Goal: Task Accomplishment & Management: Manage account settings

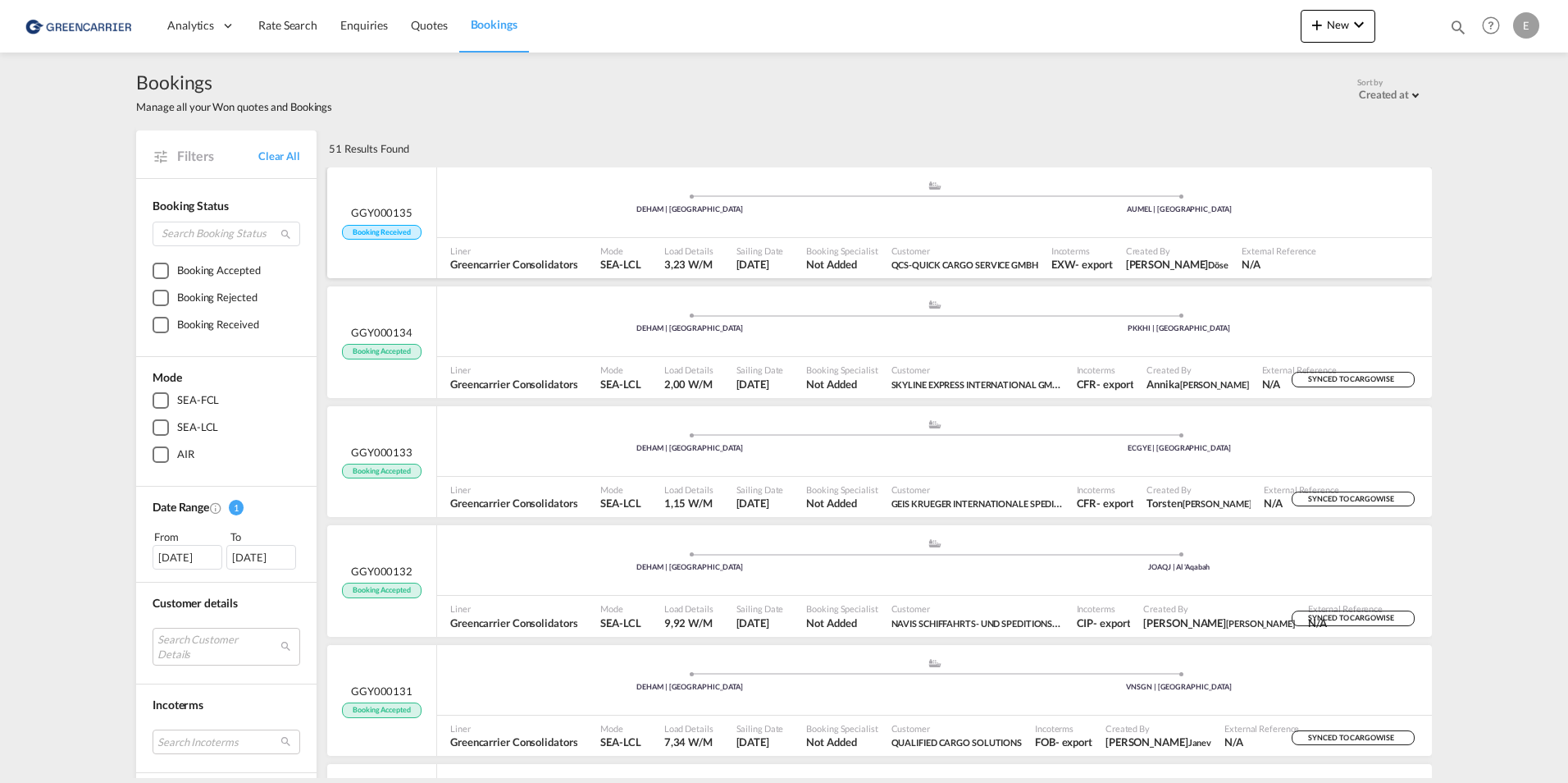
click at [361, 221] on div "GGY000135 Booking Received" at bounding box center [381, 222] width 79 height 35
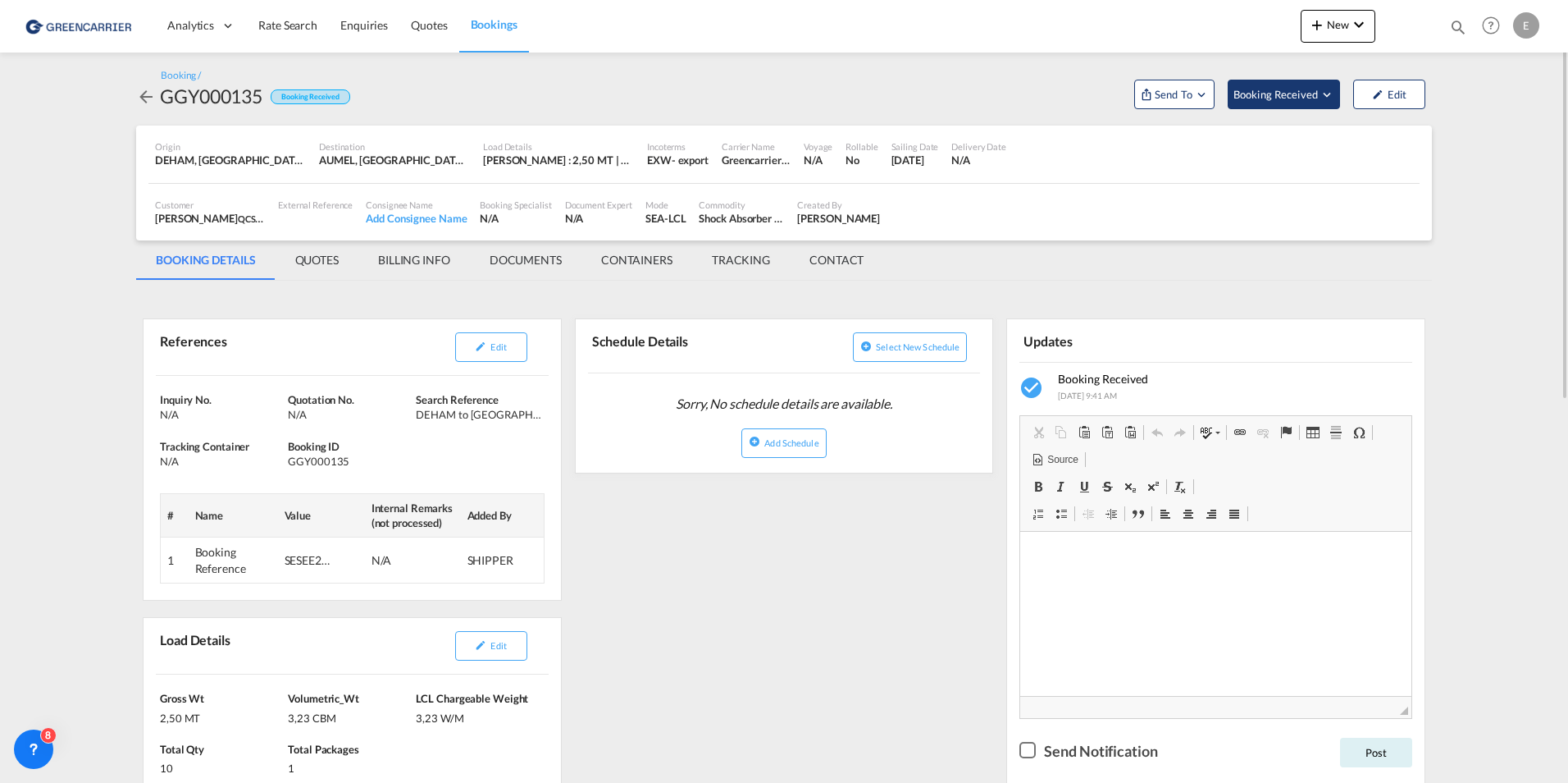
click at [1303, 87] on span "Booking Received" at bounding box center [1277, 95] width 86 height 16
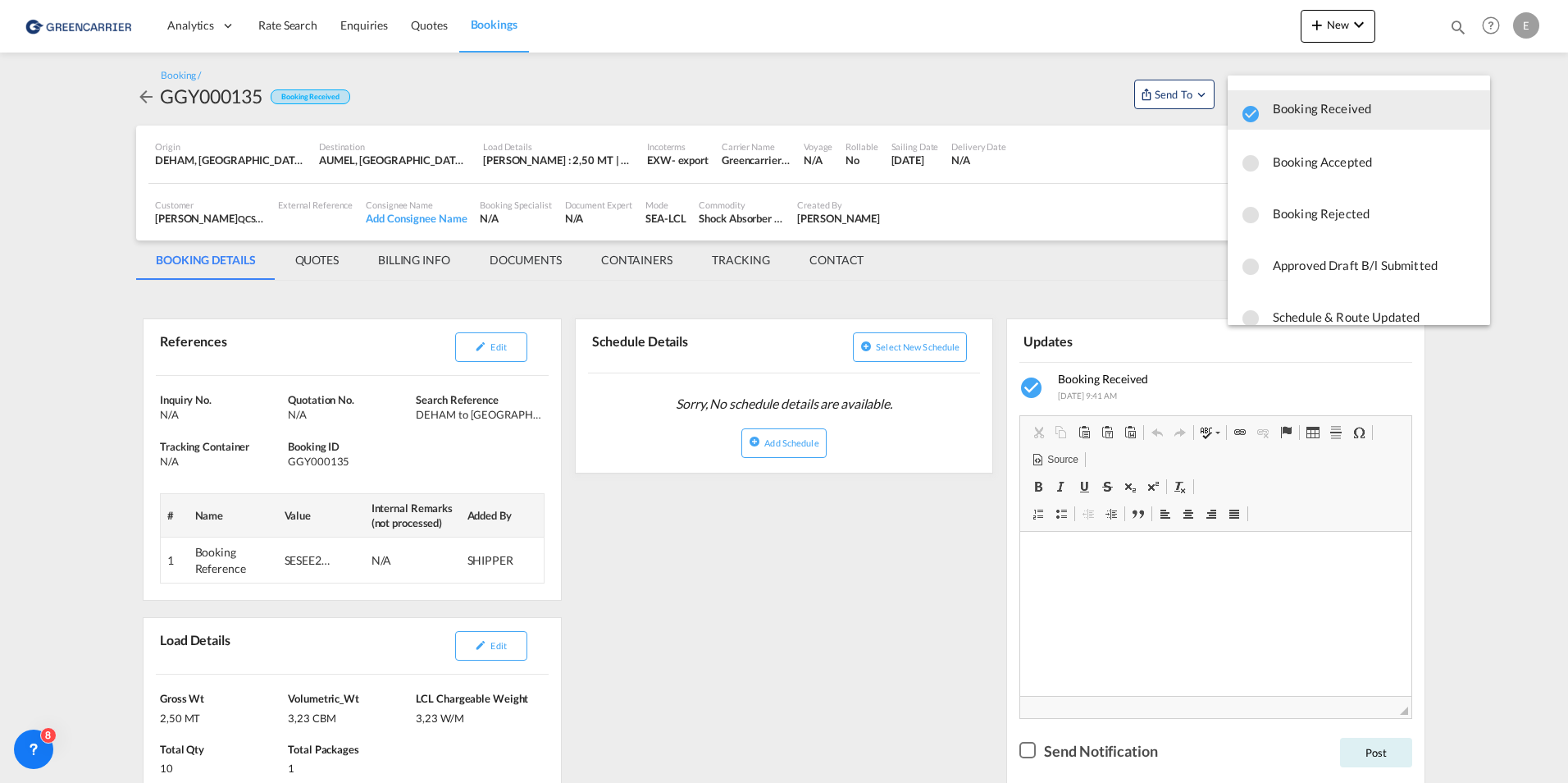
click at [1294, 187] on md-menu-content "Booking Received Booking Accepted Booking Rejected Approved Draft B/l Submitted…" at bounding box center [1359, 200] width 262 height 249
click at [1294, 176] on button "Booking Accepted" at bounding box center [1359, 161] width 262 height 39
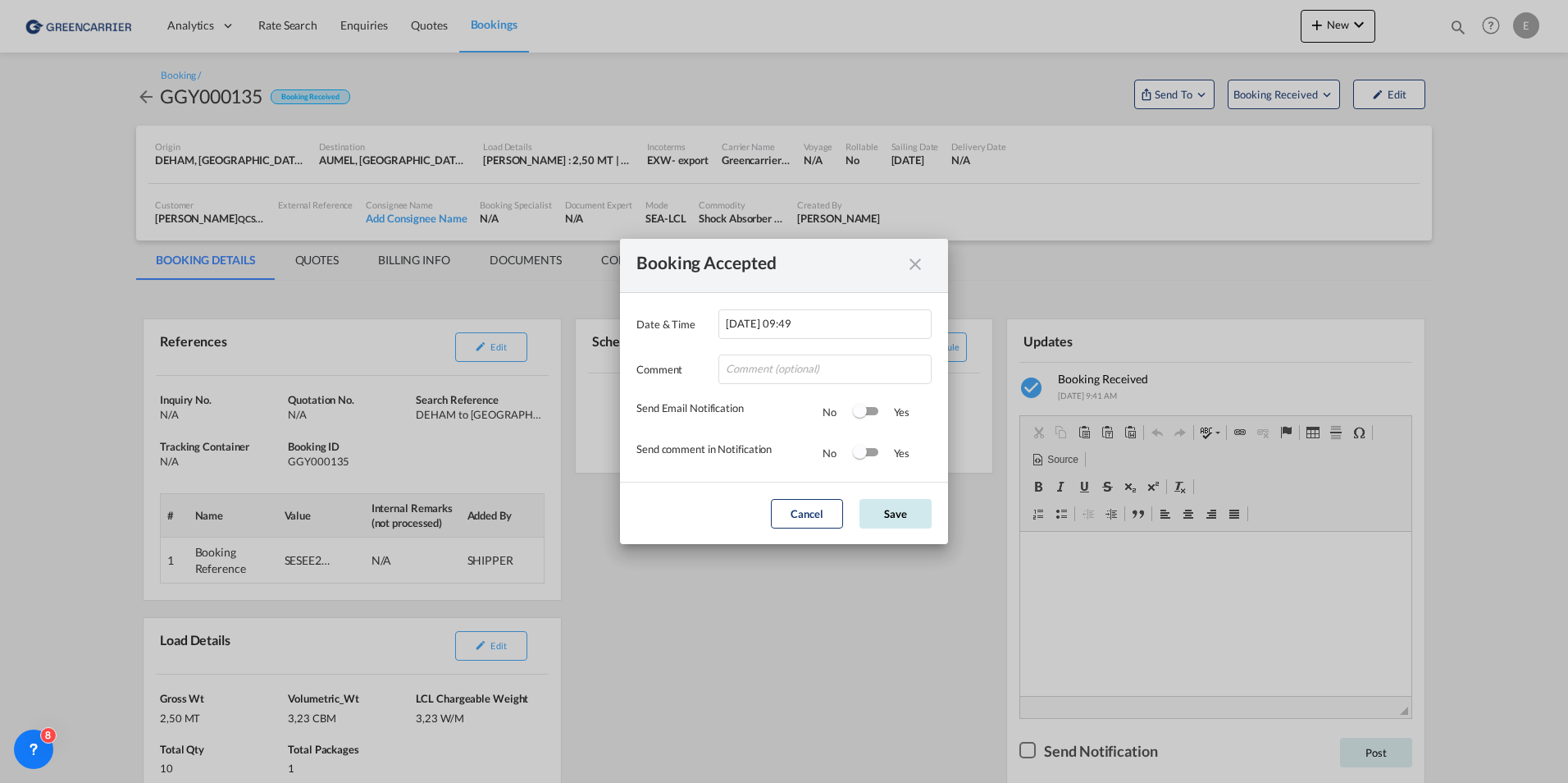
click at [882, 511] on button "Save" at bounding box center [895, 514] width 72 height 29
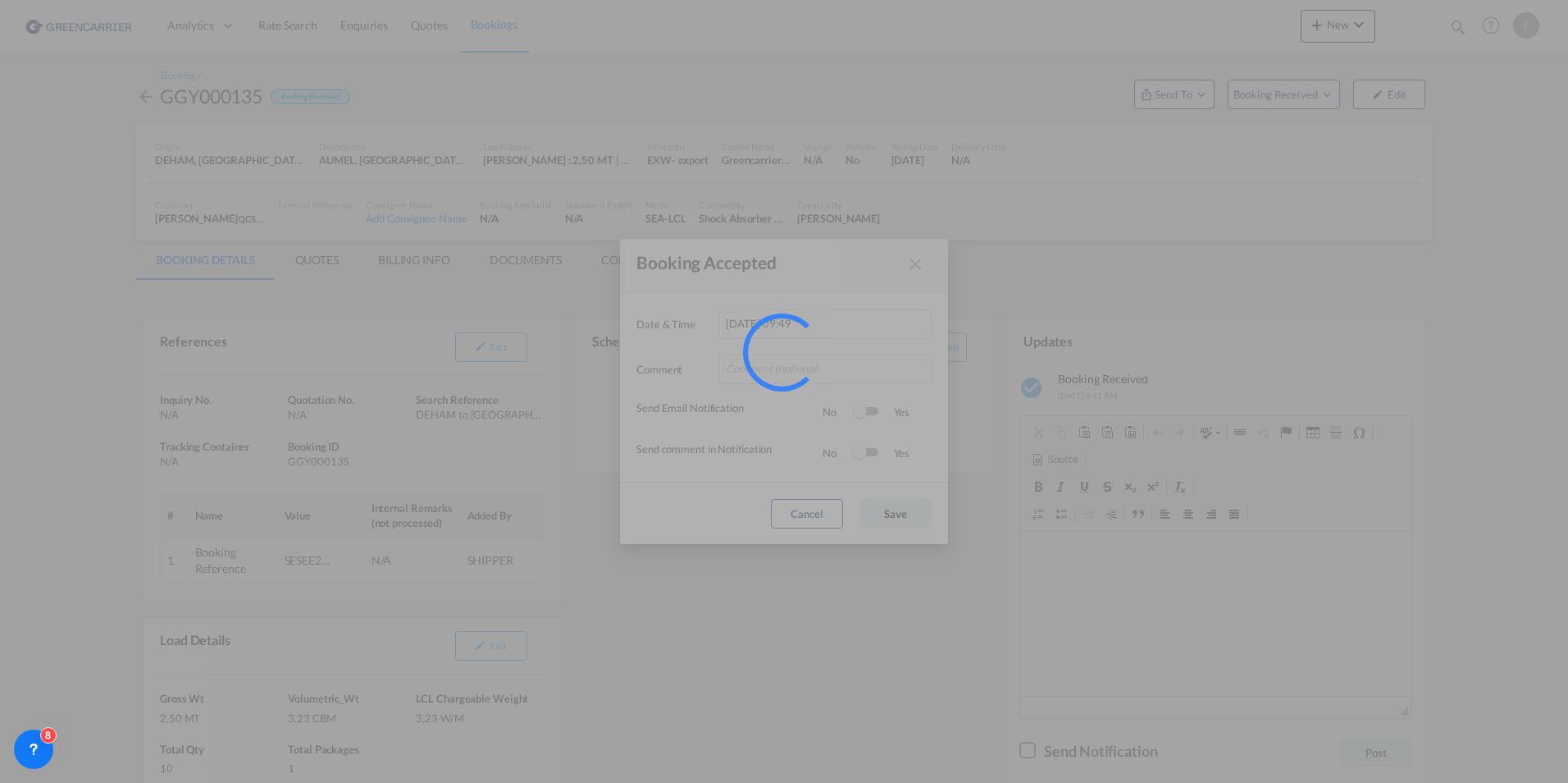
click at [1193, 94] on div at bounding box center [784, 392] width 1568 height 783
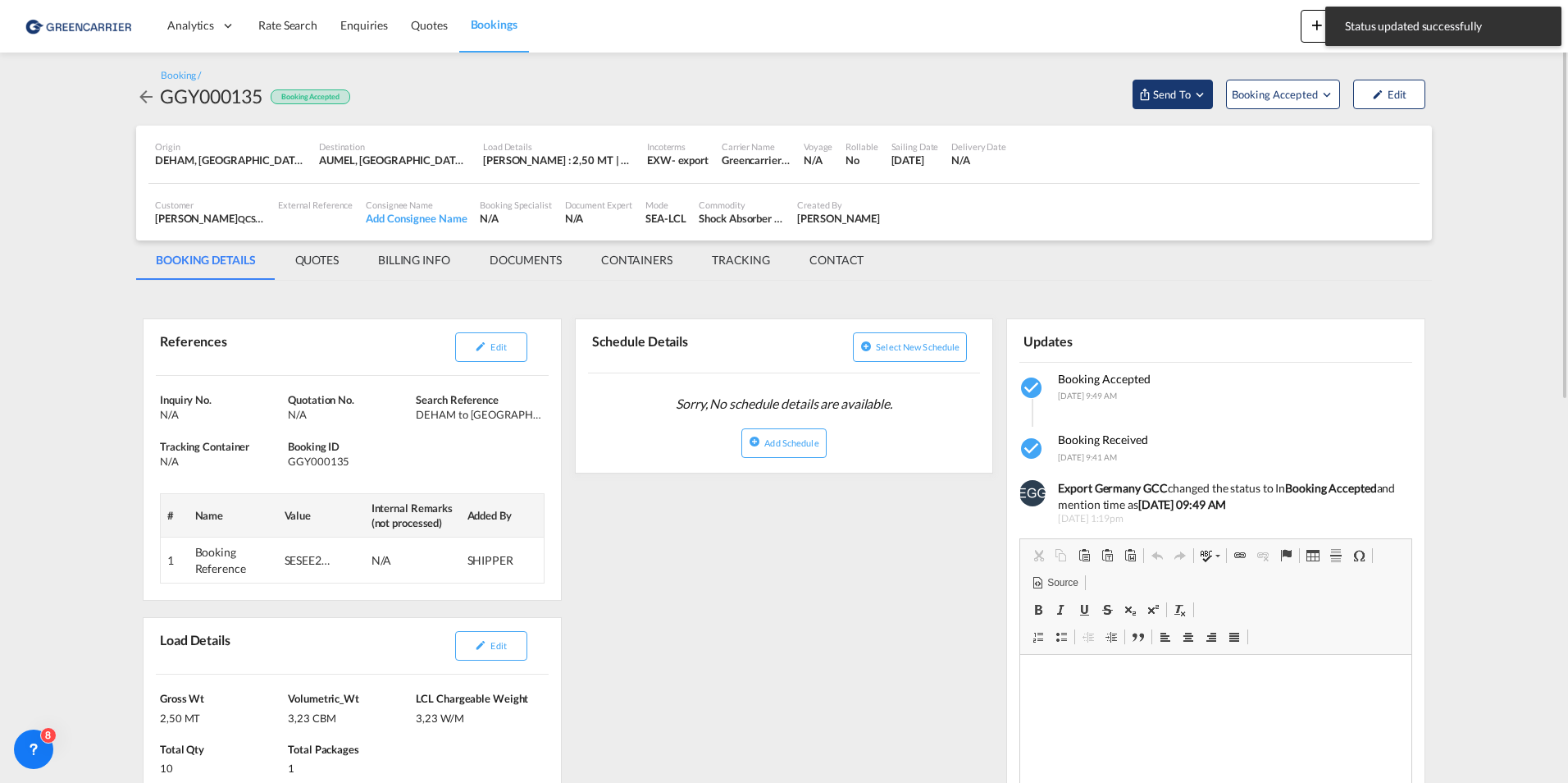
click at [1175, 91] on span "Send To" at bounding box center [1171, 95] width 41 height 16
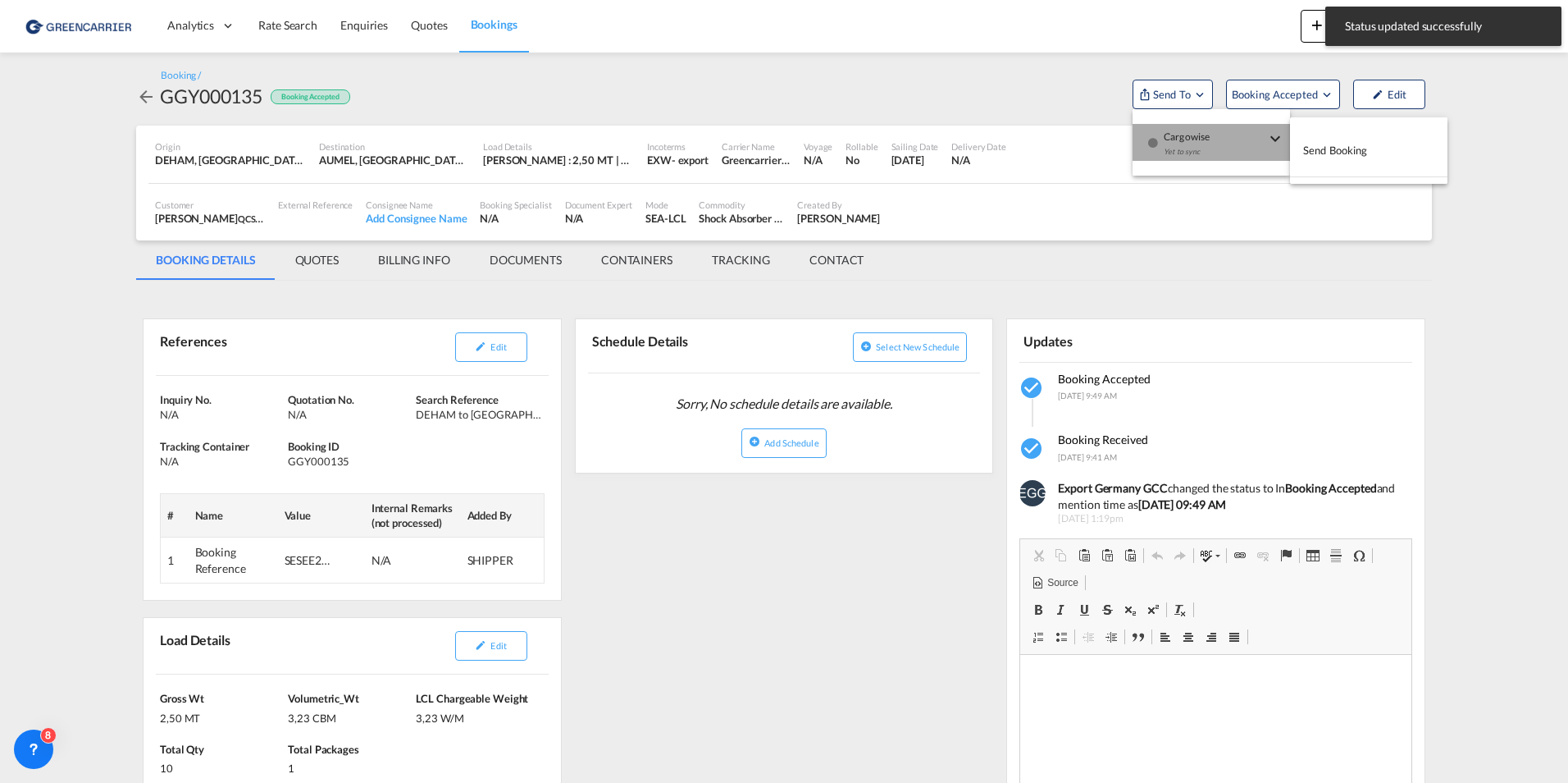
click at [1180, 131] on span "Cargowise" at bounding box center [1215, 131] width 102 height 15
click at [1328, 135] on button "Send Booking" at bounding box center [1369, 150] width 157 height 37
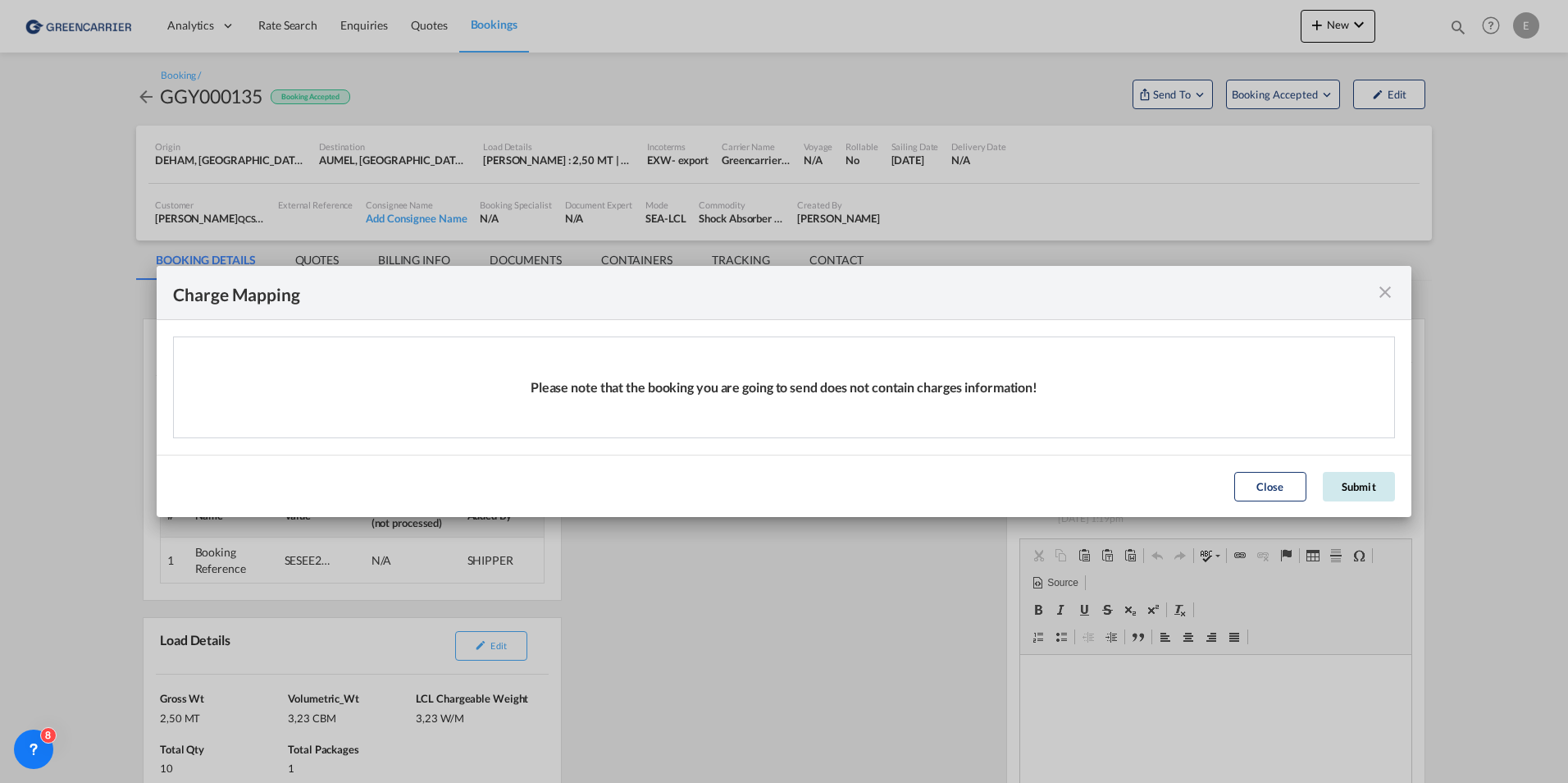
drag, startPoint x: 1349, startPoint y: 462, endPoint x: 1354, endPoint y: 472, distance: 11.2
click at [1351, 463] on md-dialog-actions "Close Submit" at bounding box center [784, 485] width 1255 height 62
click at [1355, 474] on button "Submit" at bounding box center [1359, 486] width 72 height 29
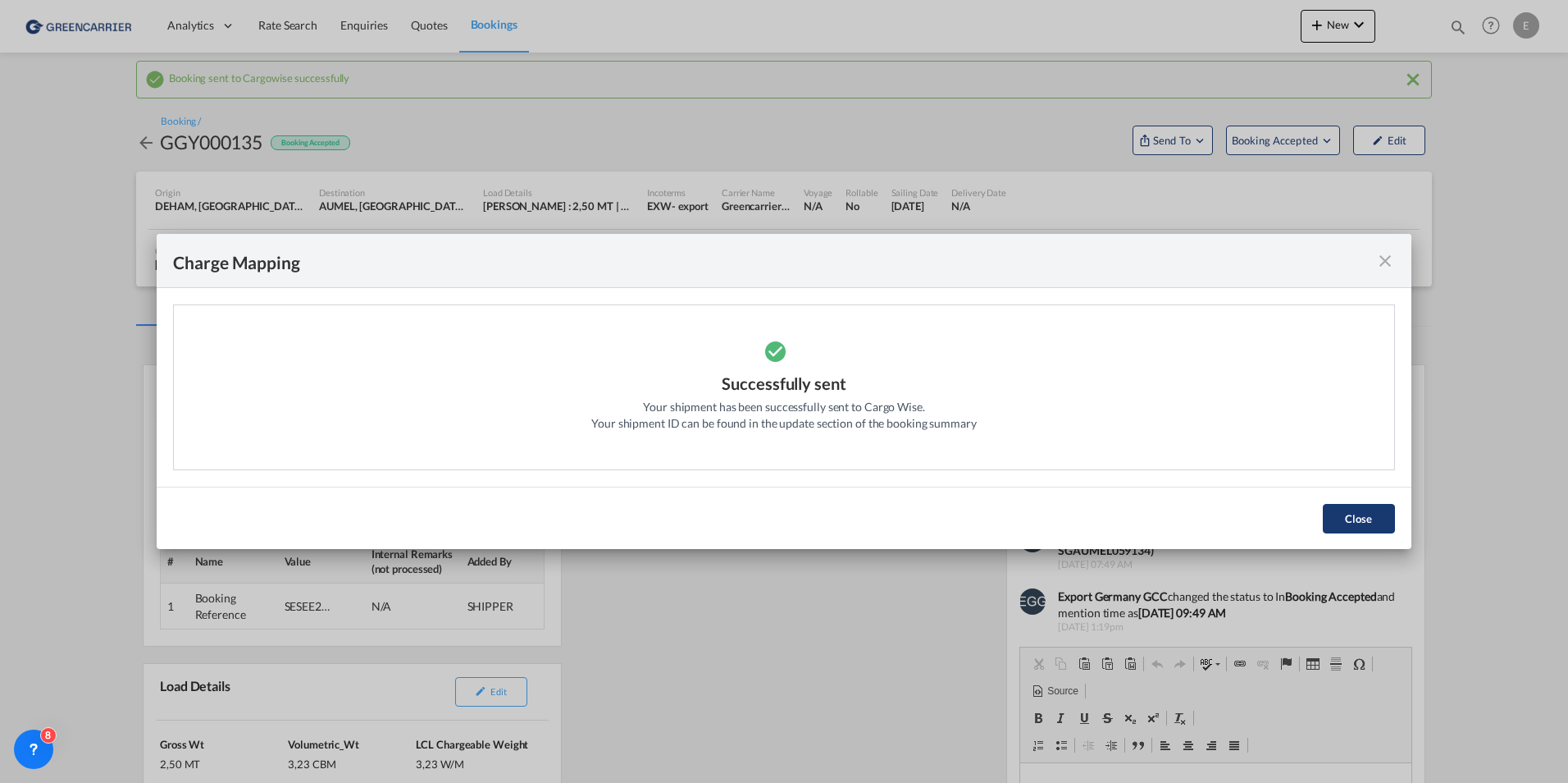
click at [1354, 509] on button "Close" at bounding box center [1359, 518] width 72 height 29
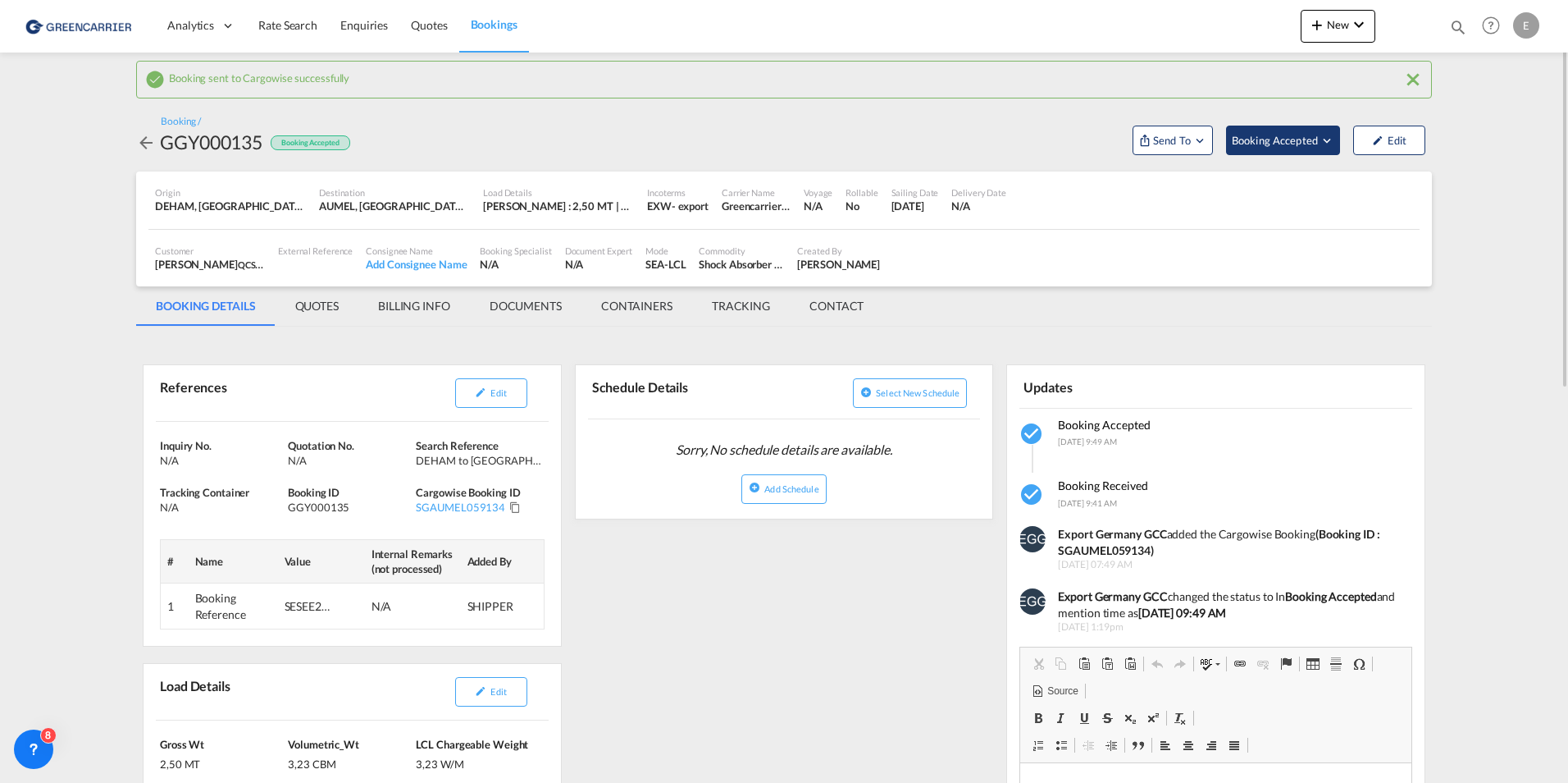
click at [1259, 142] on span "Booking Accepted" at bounding box center [1276, 140] width 87 height 16
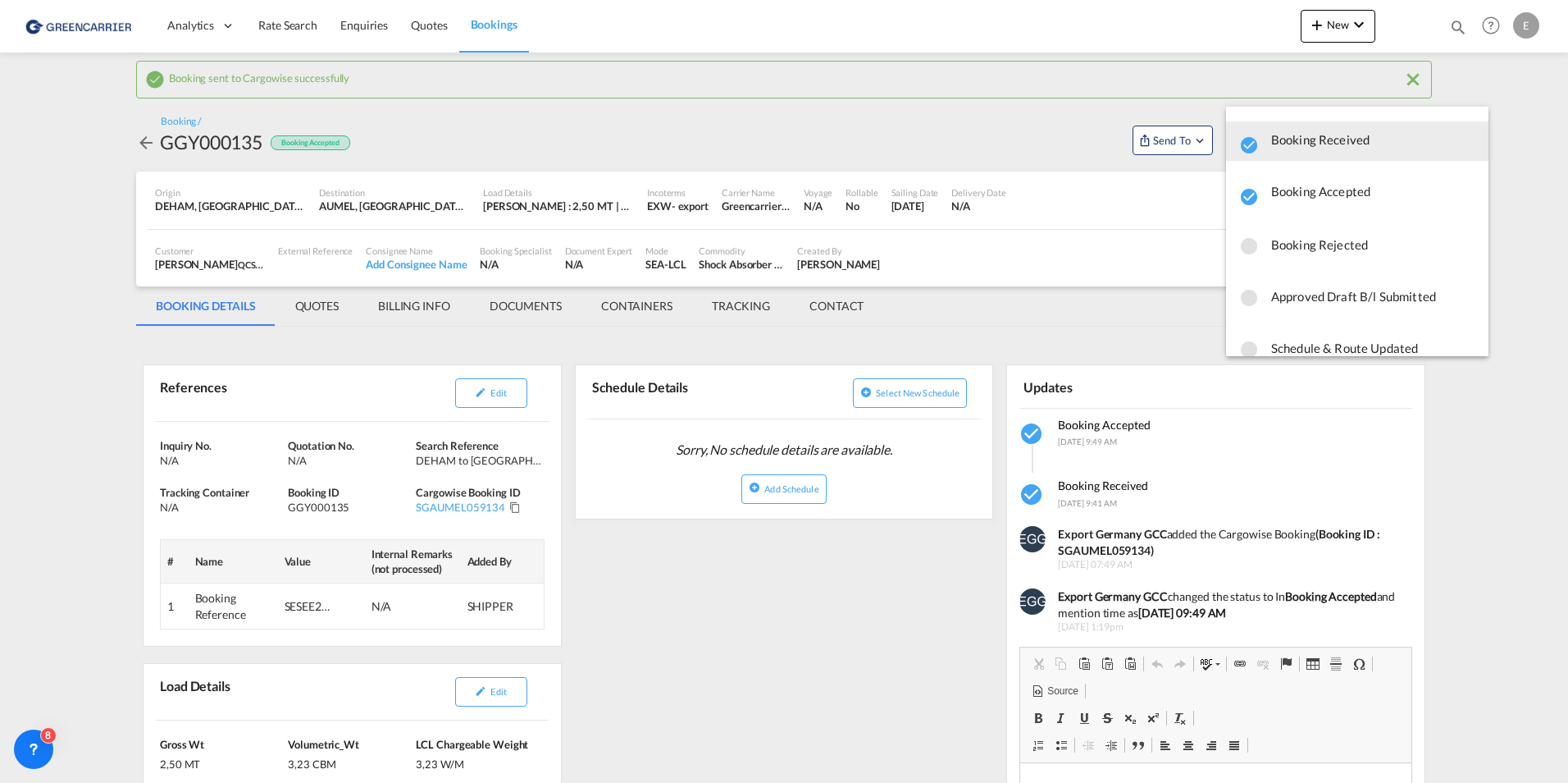
click at [1318, 194] on span "button" at bounding box center [1373, 198] width 204 height 24
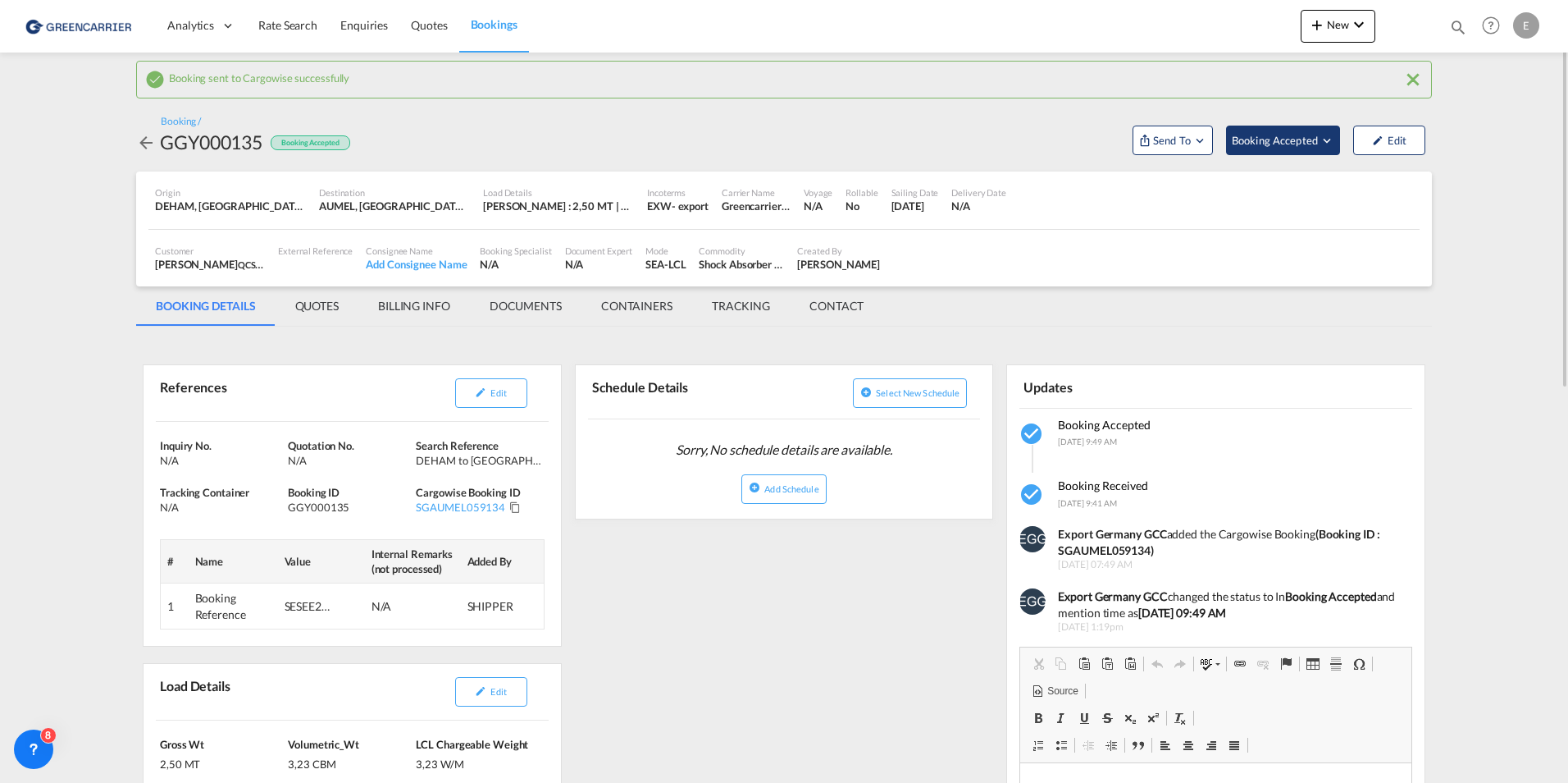
click at [1304, 152] on button "Booking Accepted" at bounding box center [1282, 140] width 114 height 29
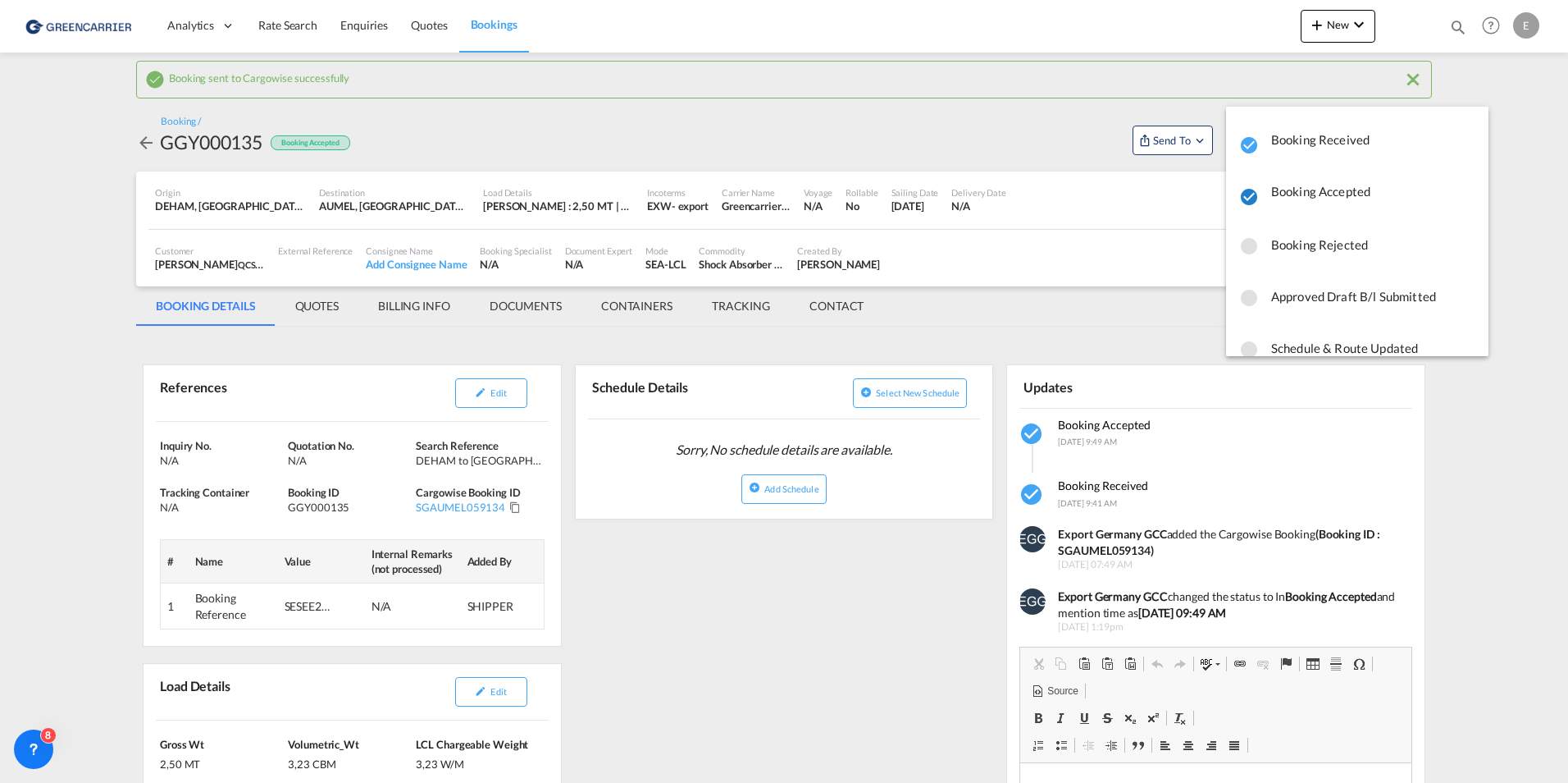
click at [1249, 196] on md-icon "icon-checkbox-marked-circle" at bounding box center [1249, 197] width 20 height 20
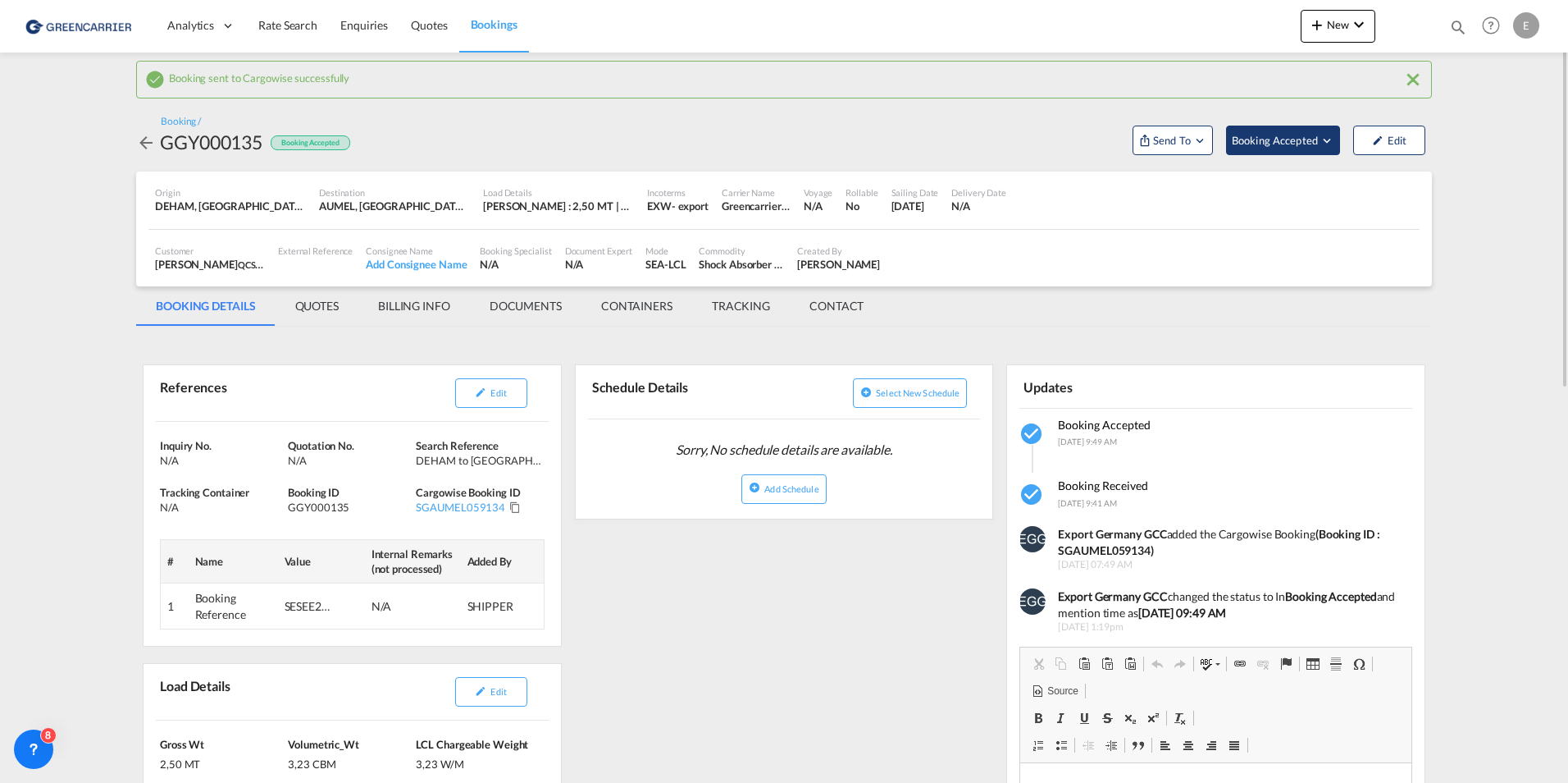
click at [1298, 137] on span "Booking Accepted" at bounding box center [1276, 140] width 87 height 16
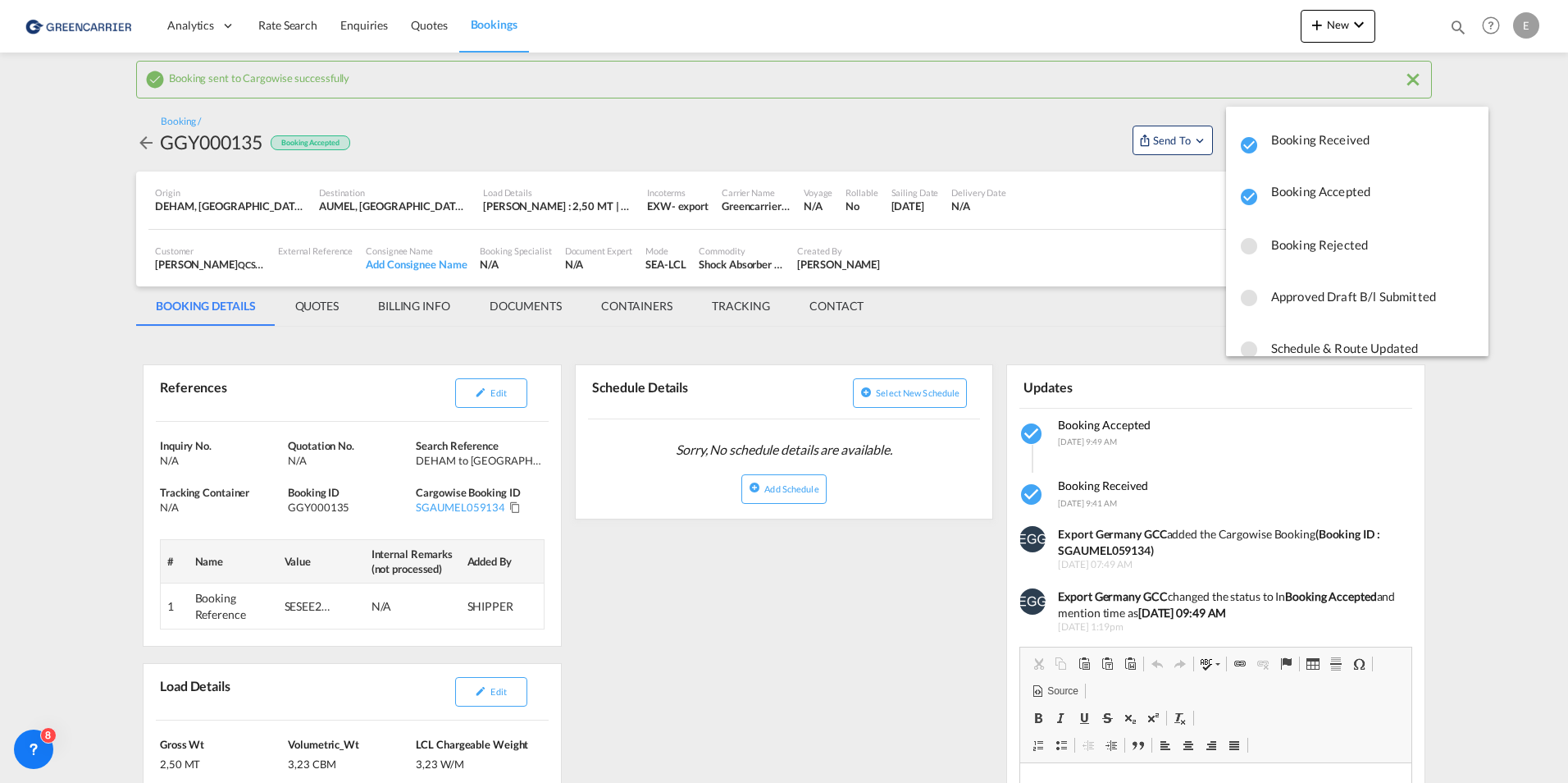
click at [1209, 222] on md-backdrop at bounding box center [784, 392] width 1568 height 783
